Goal: Participate in discussion

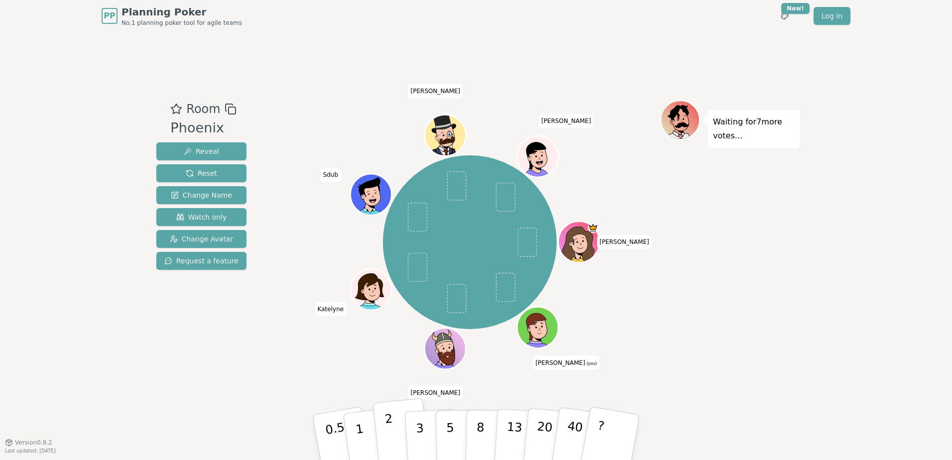
click at [389, 161] on p "2" at bounding box center [391, 439] width 13 height 54
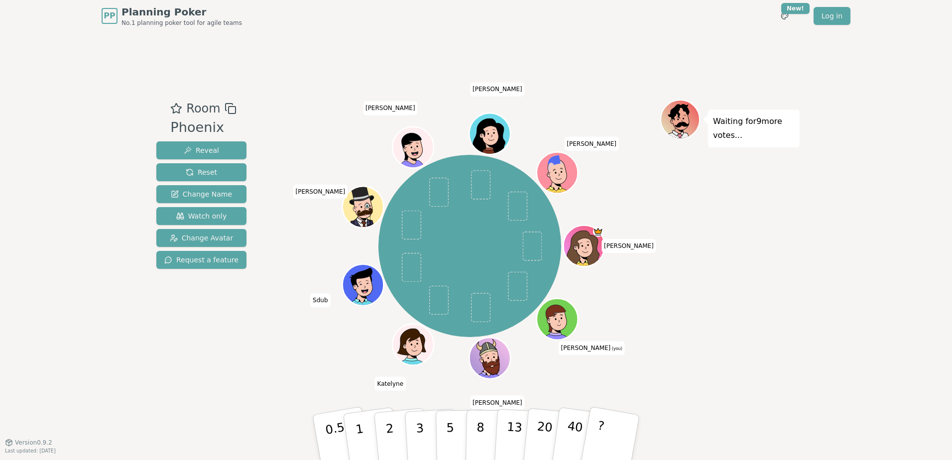
click at [413, 161] on icon at bounding box center [549, 321] width 6 height 5
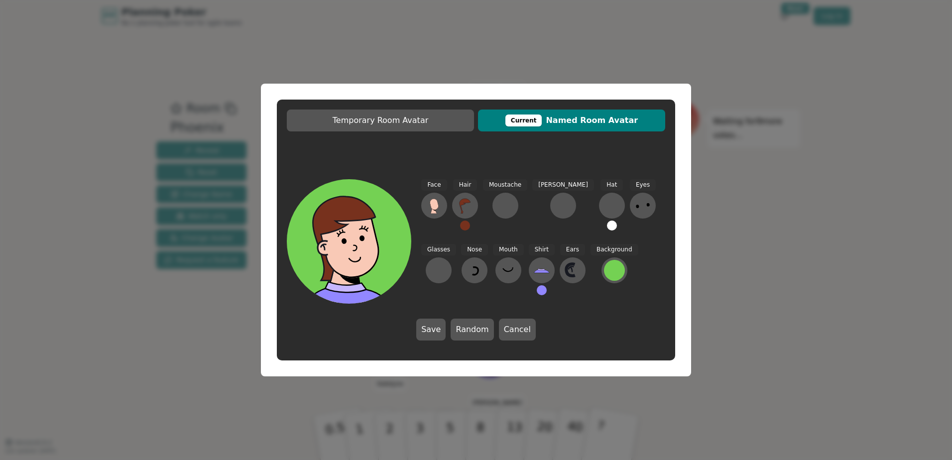
click at [413, 161] on div "Temporary Room Avatar Current Named Room Avatar Face Hair Moustache [PERSON_NAM…" at bounding box center [476, 230] width 952 height 460
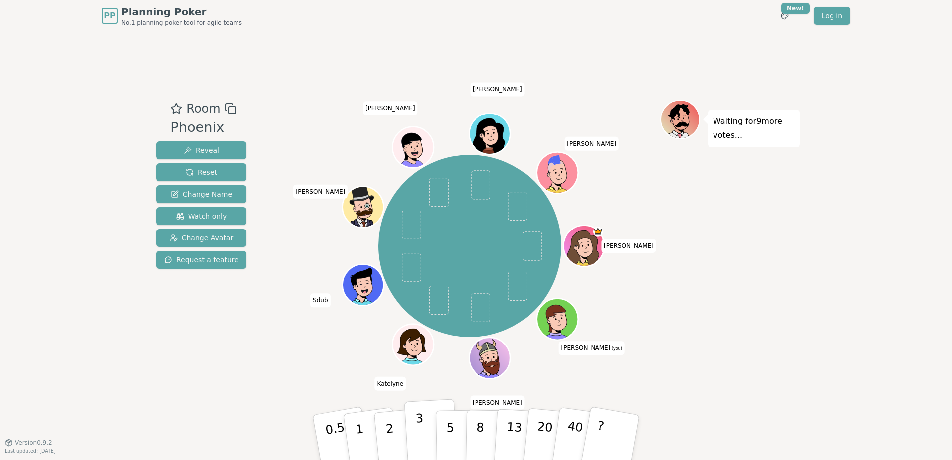
click at [413, 161] on p "3" at bounding box center [420, 438] width 11 height 54
click at [413, 161] on p "5" at bounding box center [450, 438] width 8 height 54
click at [413, 161] on p "3" at bounding box center [420, 438] width 11 height 54
click at [413, 161] on button "5" at bounding box center [461, 438] width 51 height 76
click at [413, 161] on button "3" at bounding box center [432, 438] width 54 height 78
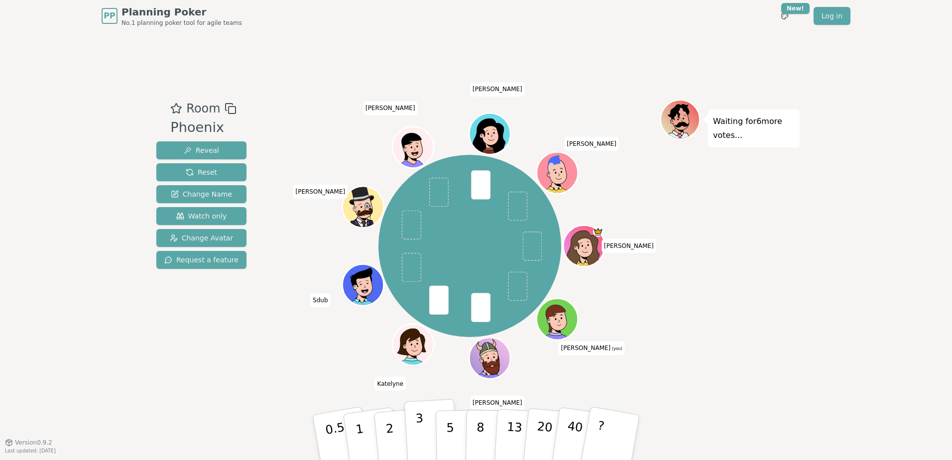
click at [413, 161] on button "3" at bounding box center [432, 438] width 54 height 78
click at [413, 161] on p "3" at bounding box center [420, 438] width 11 height 54
click at [413, 161] on button "5" at bounding box center [461, 438] width 51 height 76
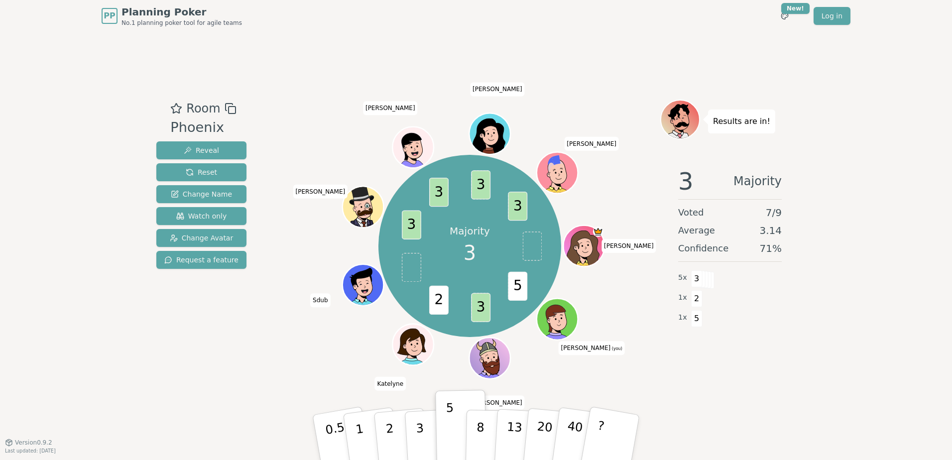
click at [413, 161] on div "Majority 3 5 3 2 3 3 3 3 [PERSON_NAME] (you) [PERSON_NAME] Katelyne Sdub [PERSO…" at bounding box center [469, 247] width 381 height 258
click at [413, 161] on button "3" at bounding box center [432, 438] width 54 height 78
